Goal: Find specific page/section: Find specific page/section

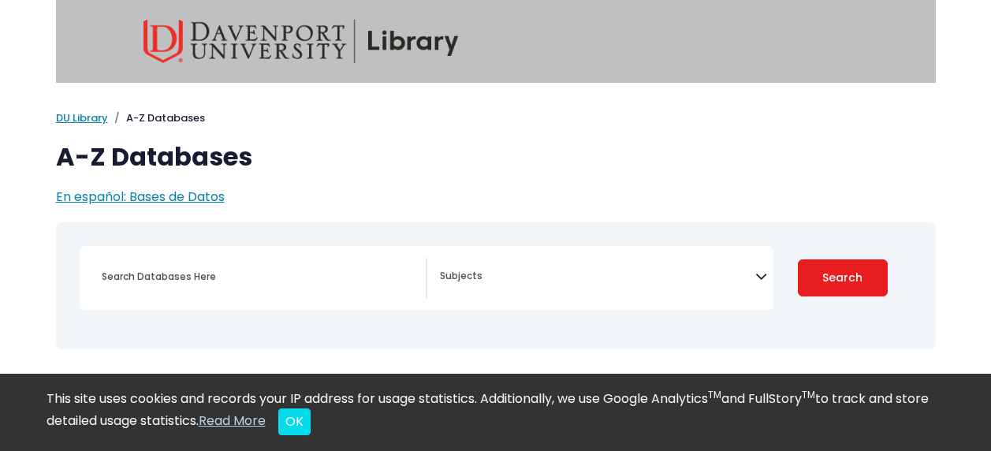
select select "Database Subject Filter"
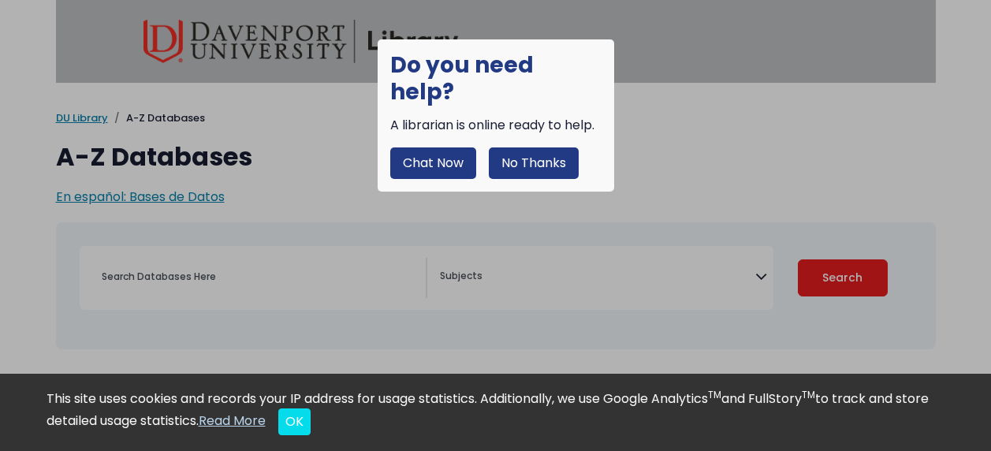
click at [443, 147] on button "Chat Now" at bounding box center [433, 163] width 86 height 32
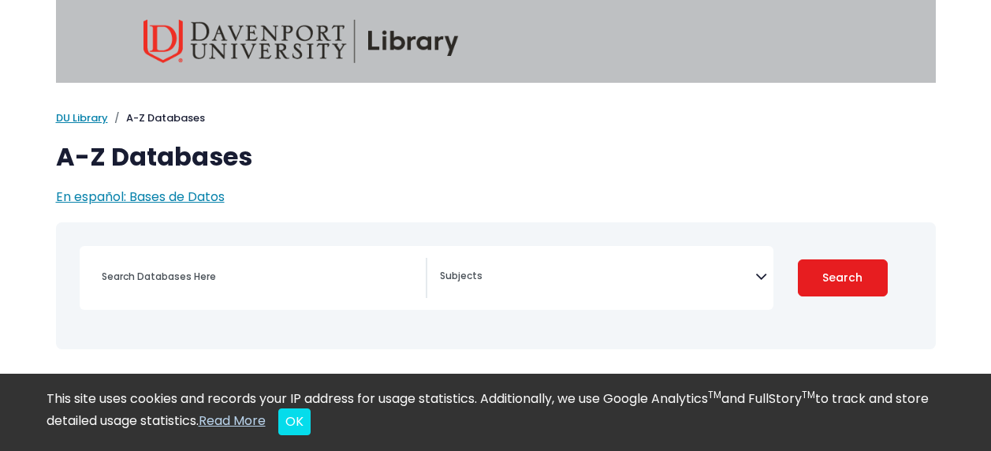
select select "Database Subject Filter"
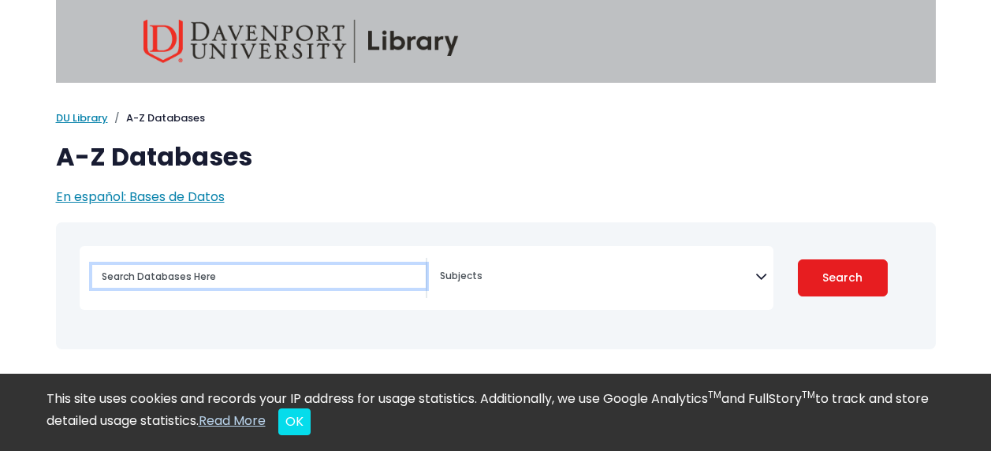
click at [181, 272] on input "Search database by title or keyword" at bounding box center [259, 276] width 334 height 23
paste input "Business Research: Methods And Strategies"
type input "Business Research: Methods And Strategies"
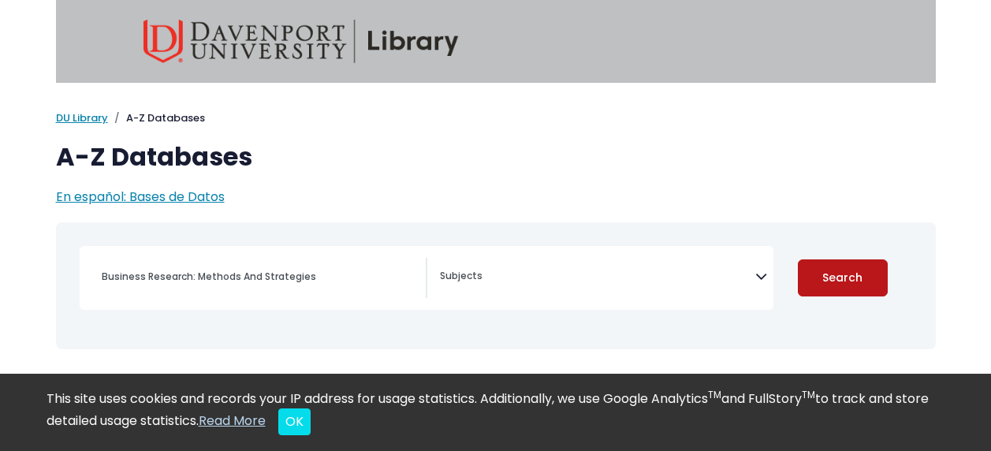
click at [845, 270] on button "Search" at bounding box center [843, 277] width 90 height 37
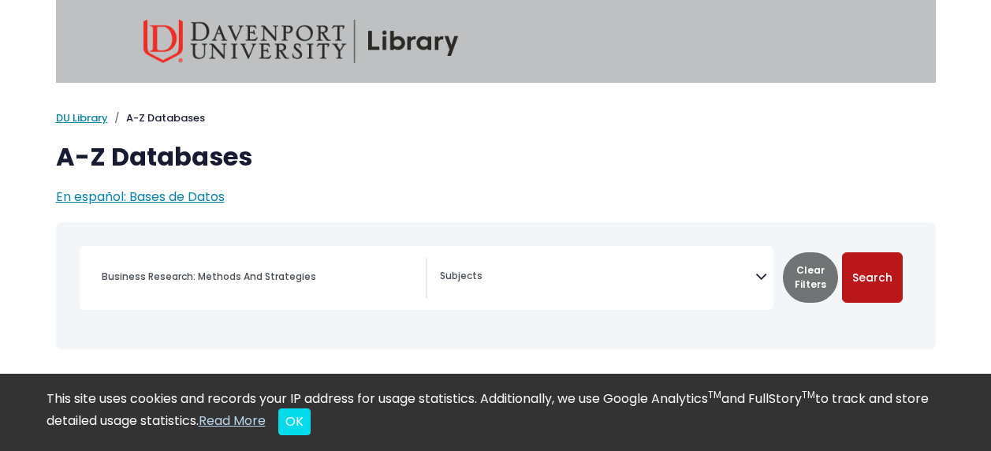
click at [891, 268] on button "Search" at bounding box center [872, 277] width 61 height 50
click at [868, 286] on button "Search" at bounding box center [872, 277] width 61 height 50
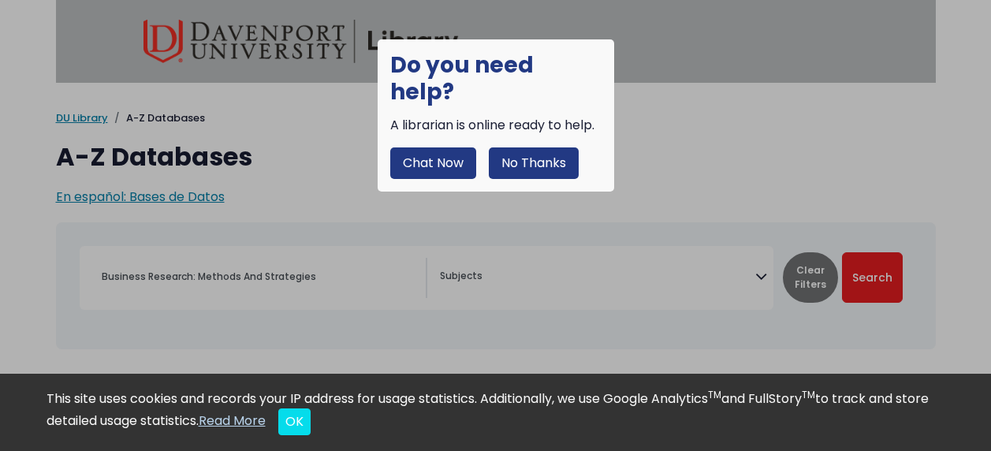
click at [799, 183] on div at bounding box center [495, 225] width 991 height 451
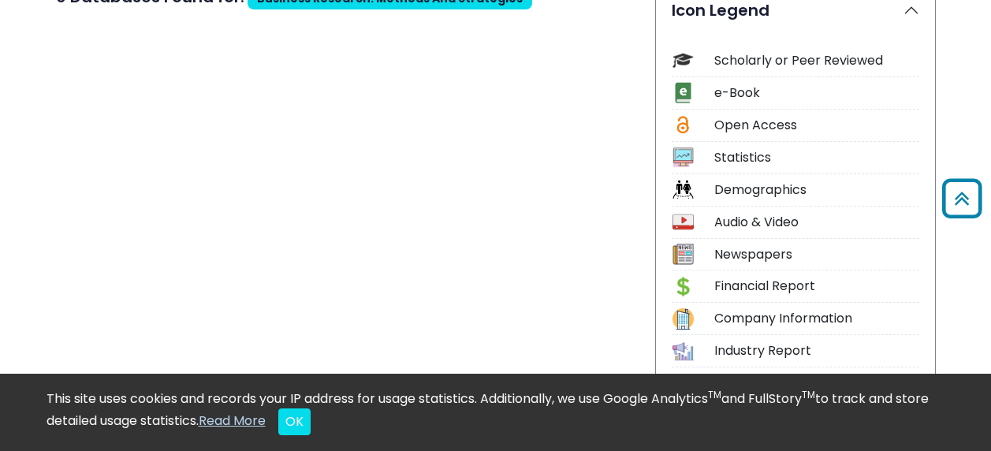
scroll to position [386, 0]
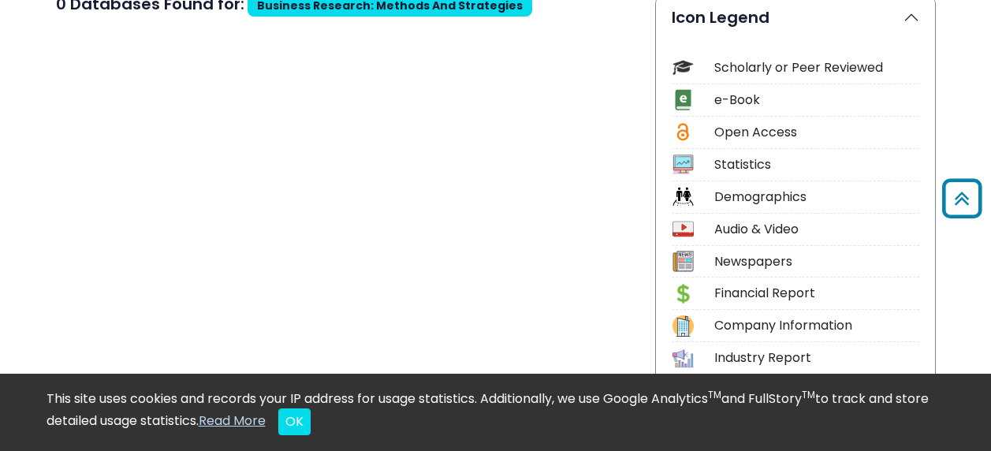
click at [748, 100] on div "e-Book" at bounding box center [817, 100] width 205 height 19
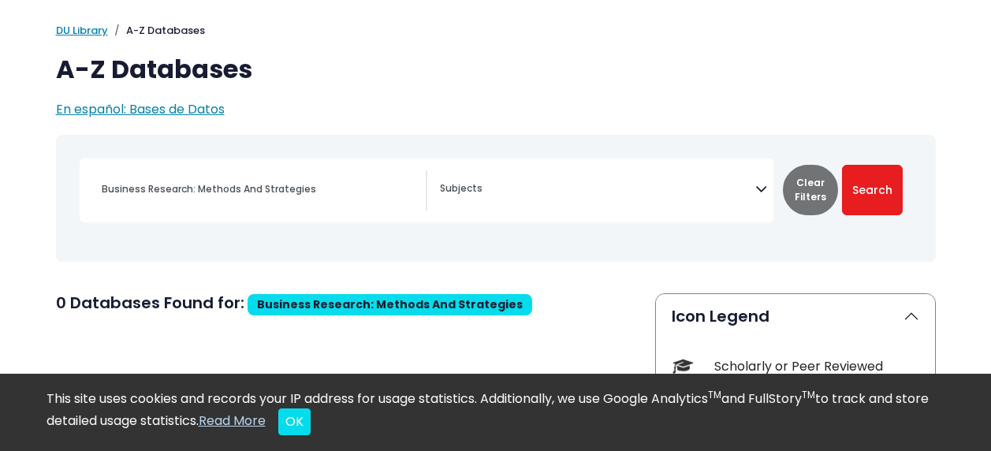
scroll to position [86, 0]
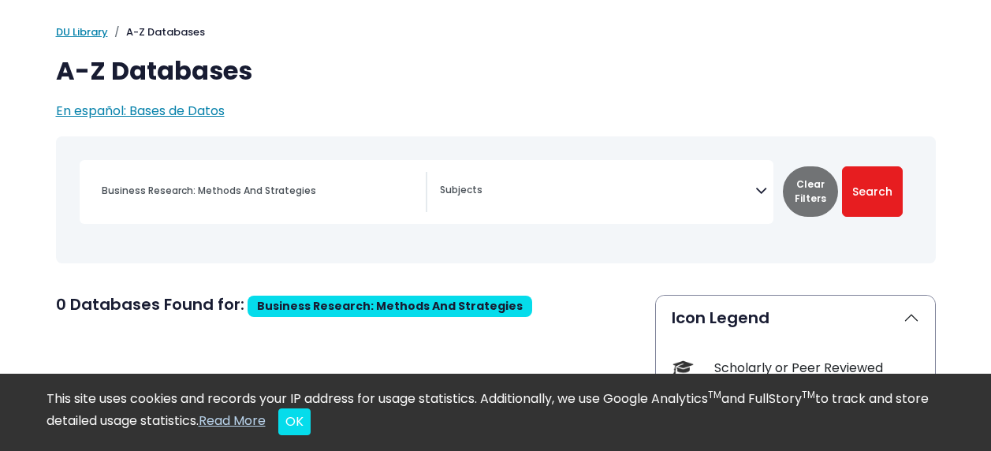
click at [761, 189] on icon "Search filters" at bounding box center [762, 188] width 12 height 24
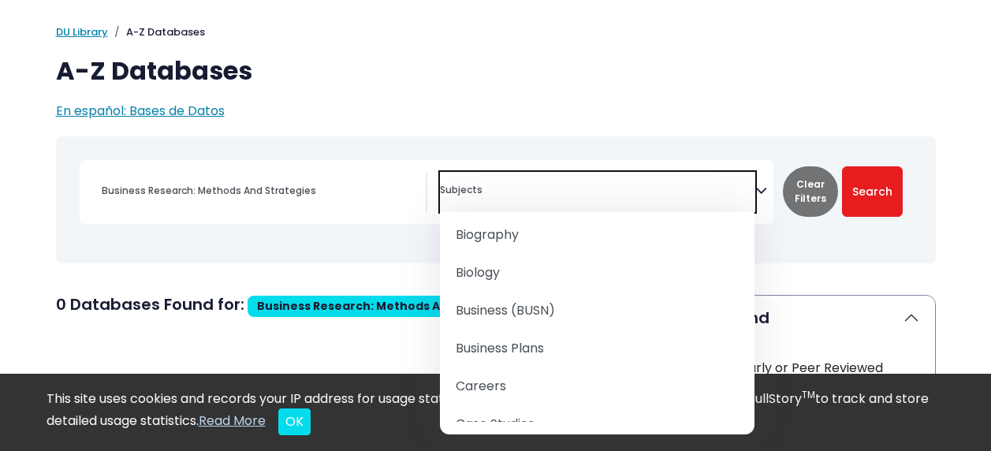
scroll to position [184, 0]
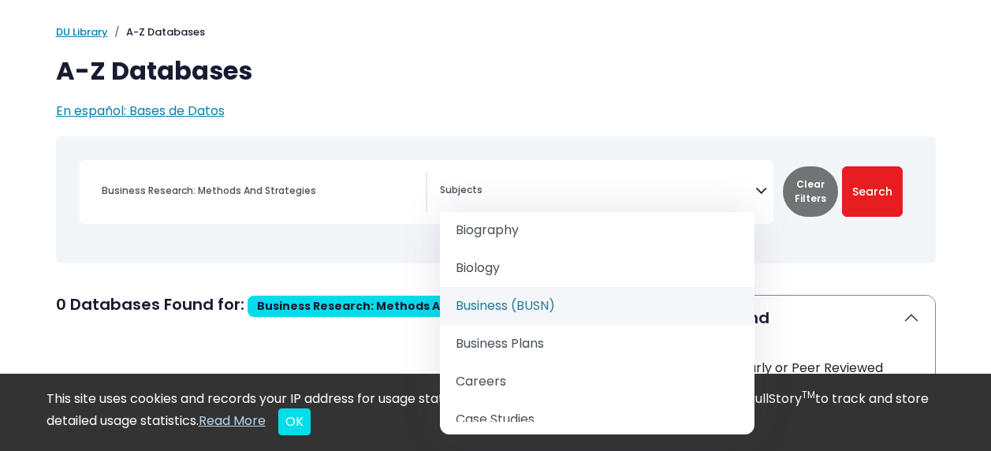
select select "219040"
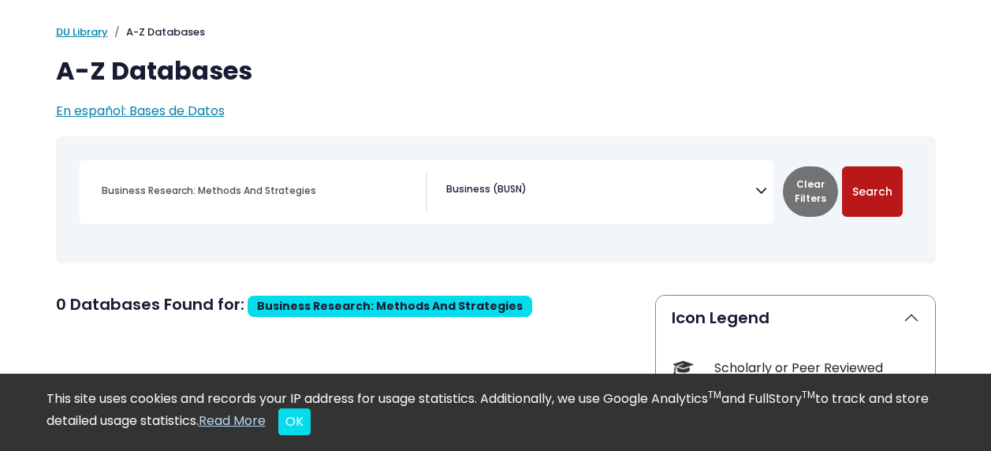
click at [879, 187] on button "Search" at bounding box center [872, 191] width 61 height 50
